Goal: Information Seeking & Learning: Learn about a topic

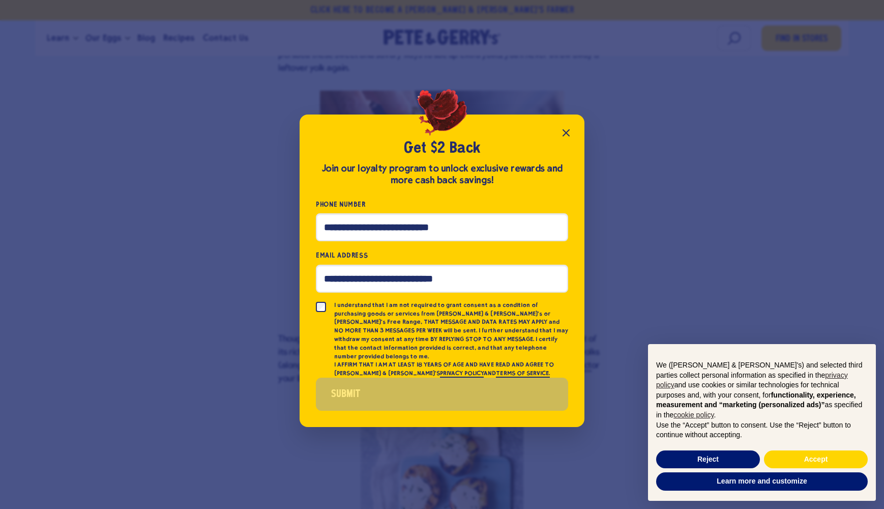
scroll to position [856, 0]
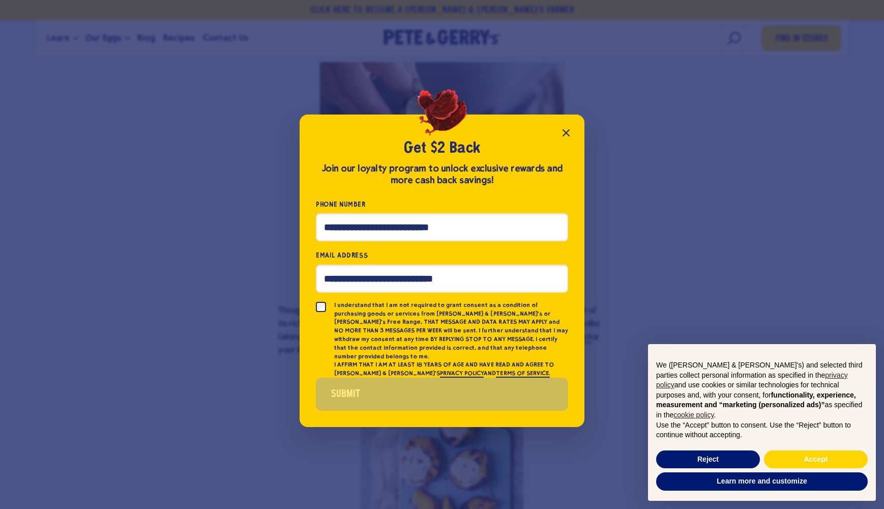
click at [568, 135] on icon "Close popup" at bounding box center [566, 133] width 6 height 6
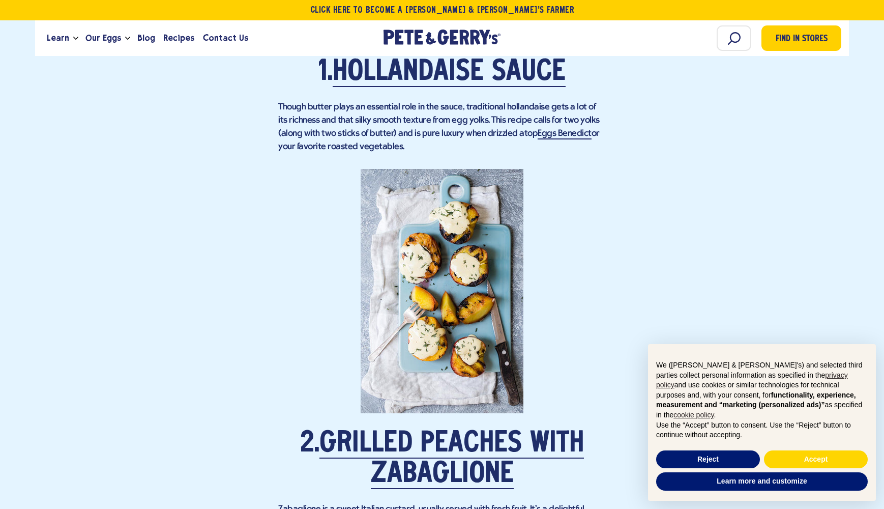
scroll to position [1043, 0]
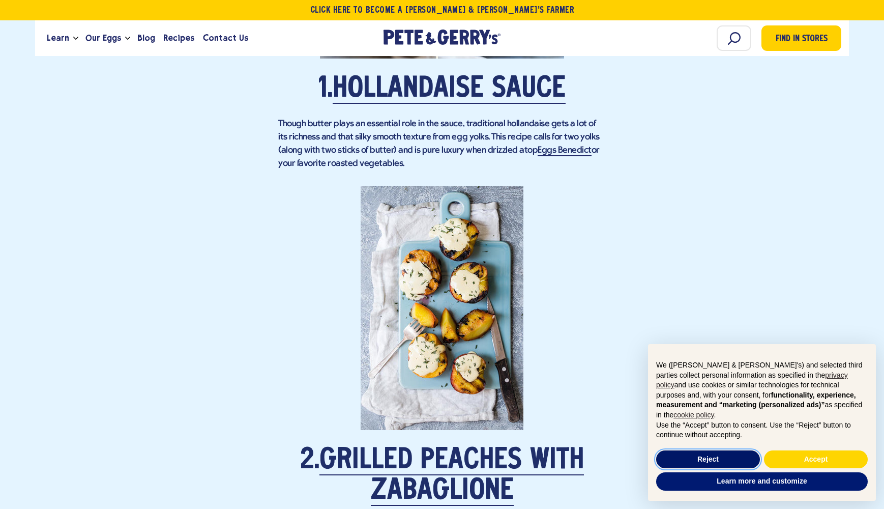
click at [704, 457] on button "Reject" at bounding box center [708, 459] width 104 height 18
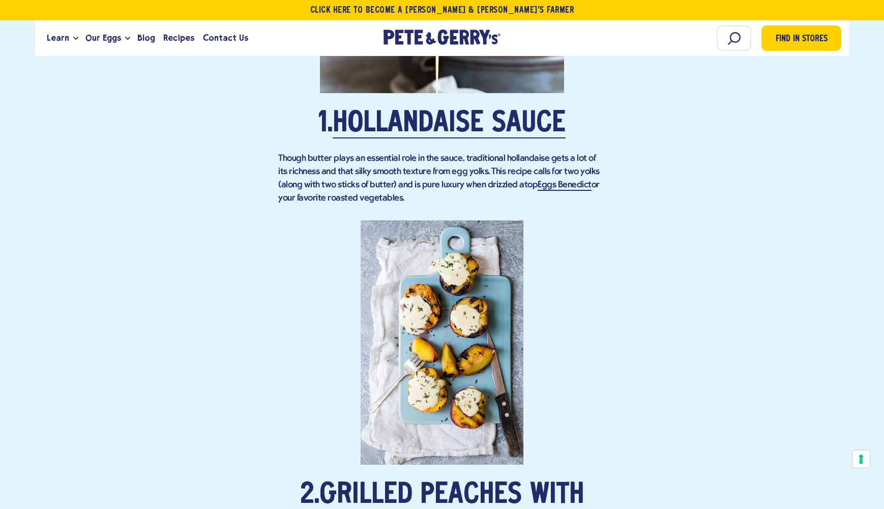
scroll to position [1009, 0]
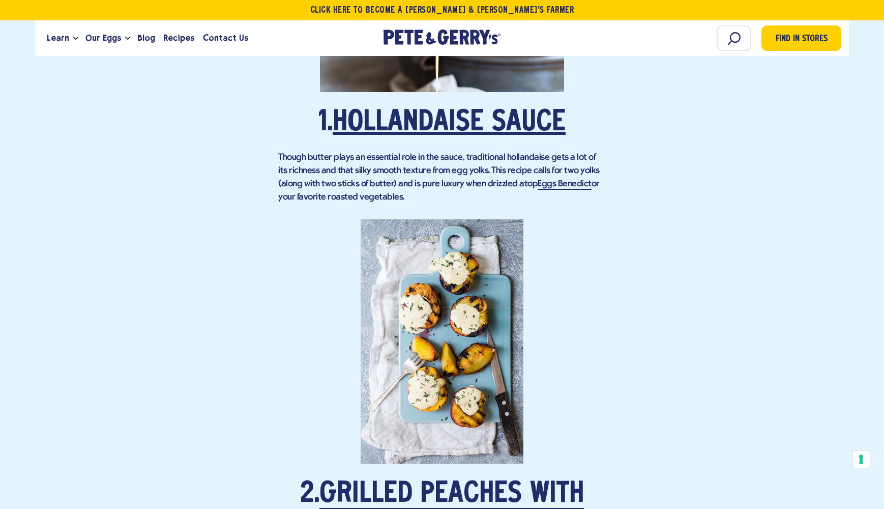
click at [421, 112] on link "Hollandaise Sauce" at bounding box center [449, 123] width 233 height 28
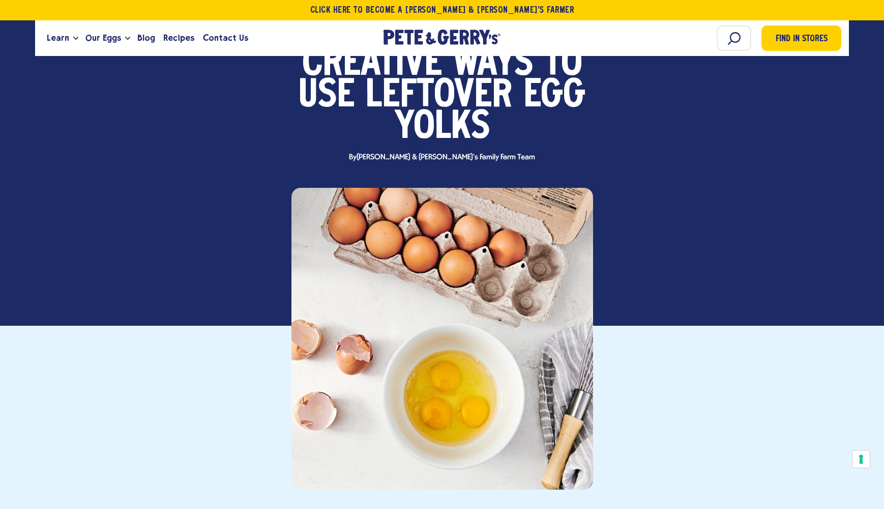
scroll to position [0, 0]
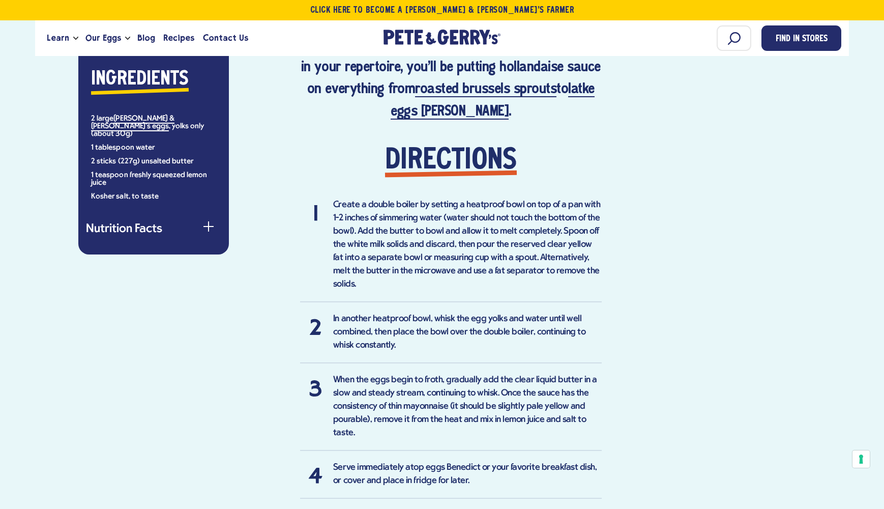
scroll to position [594, 0]
